Goal: Task Accomplishment & Management: Manage account settings

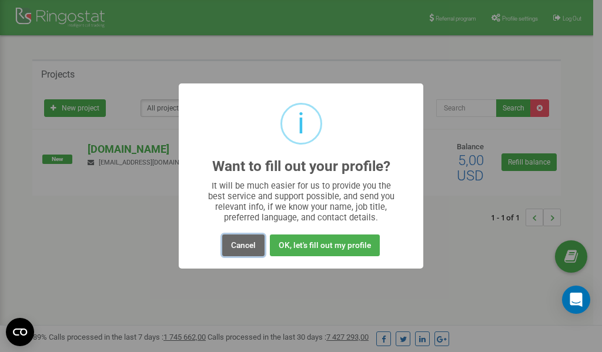
click at [246, 246] on button "Cancel" at bounding box center [243, 246] width 42 height 22
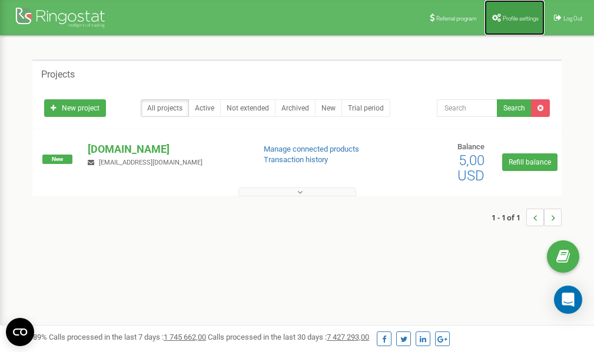
click at [518, 18] on span "Profile settings" at bounding box center [520, 18] width 36 height 6
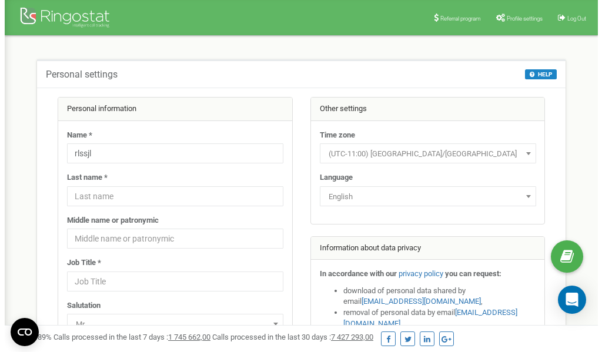
scroll to position [59, 0]
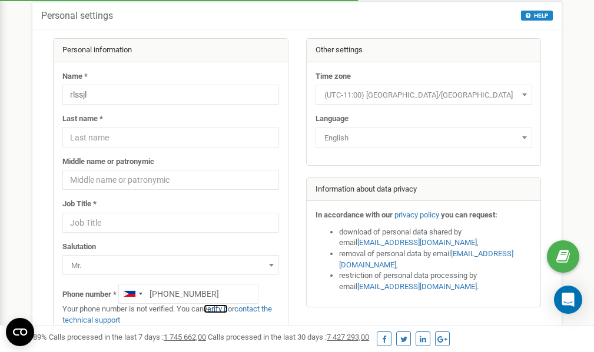
click at [219, 309] on link "verify it" at bounding box center [216, 309] width 24 height 9
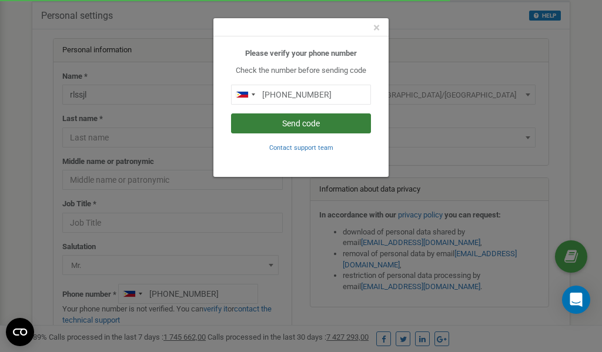
click at [307, 122] on button "Send code" at bounding box center [301, 124] width 140 height 20
